Goal: Task Accomplishment & Management: Use online tool/utility

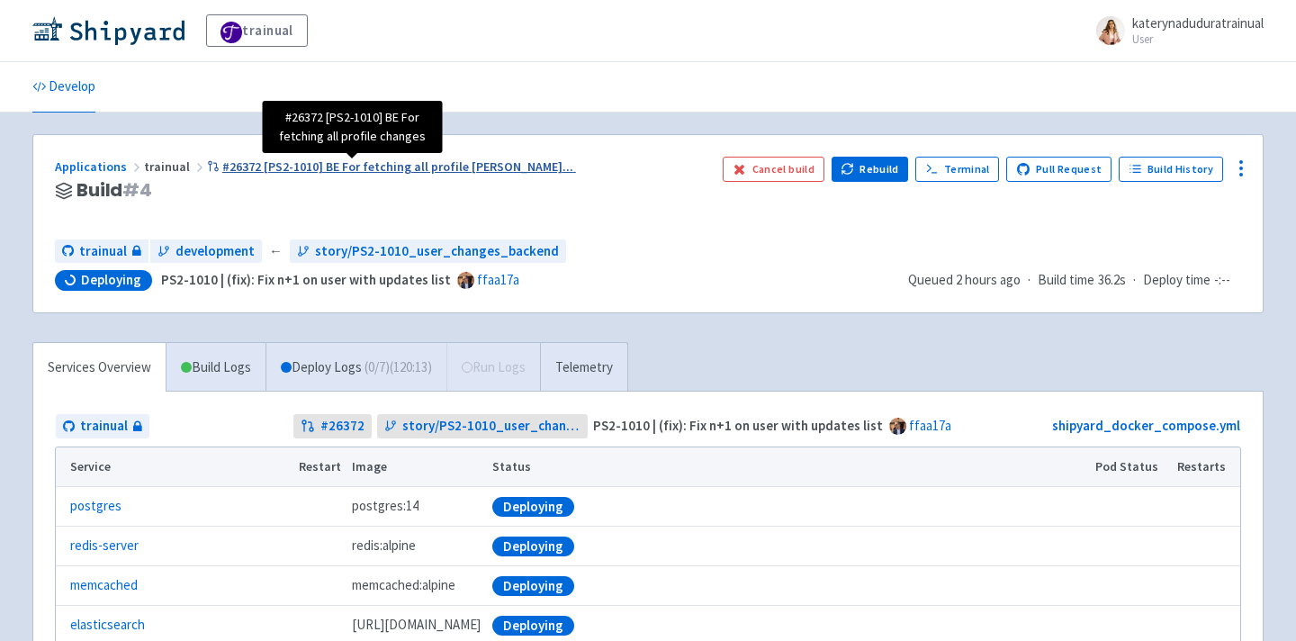
click at [276, 166] on span "#26372 [PS2-1010] BE For fetching all profile [PERSON_NAME] ..." at bounding box center [397, 166] width 351 height 16
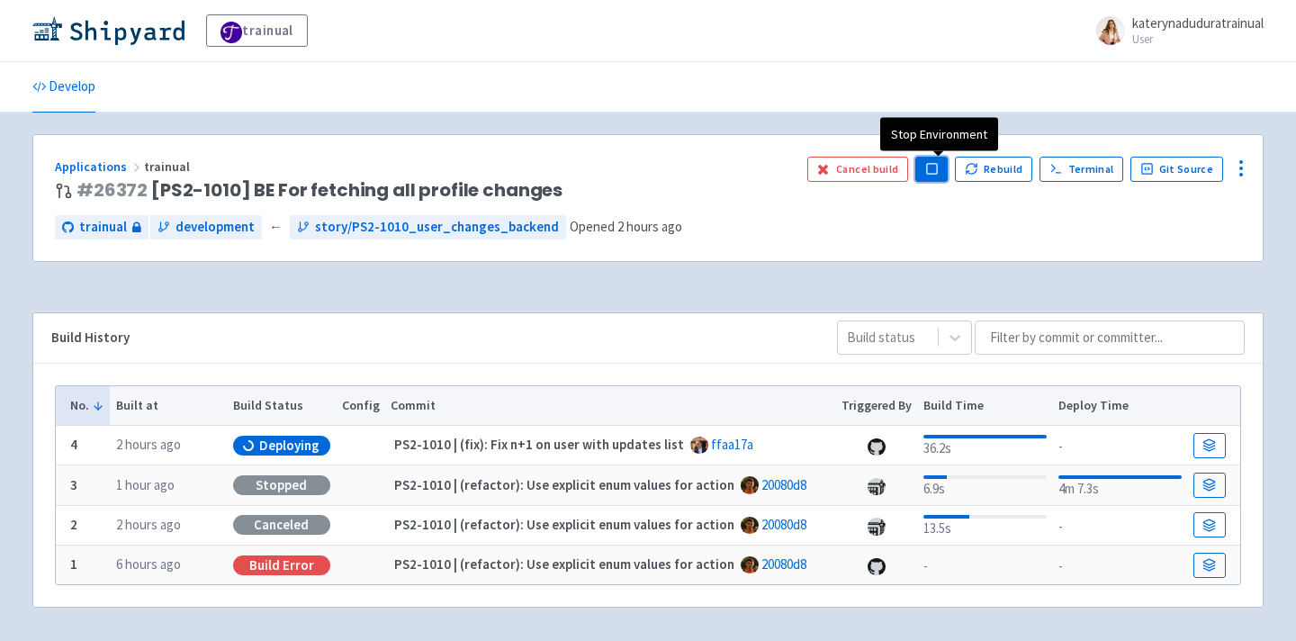
click at [943, 180] on button "Pause" at bounding box center [931, 169] width 32 height 25
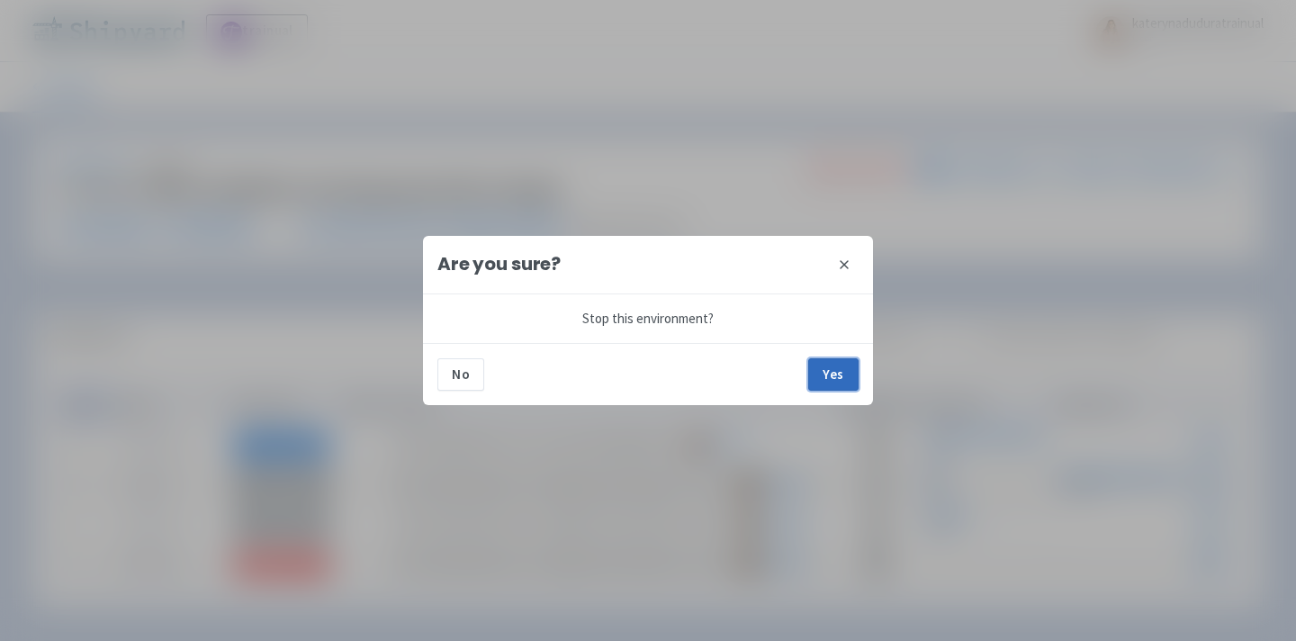
click at [817, 378] on button "Yes" at bounding box center [833, 374] width 50 height 32
